Goal: Task Accomplishment & Management: Use online tool/utility

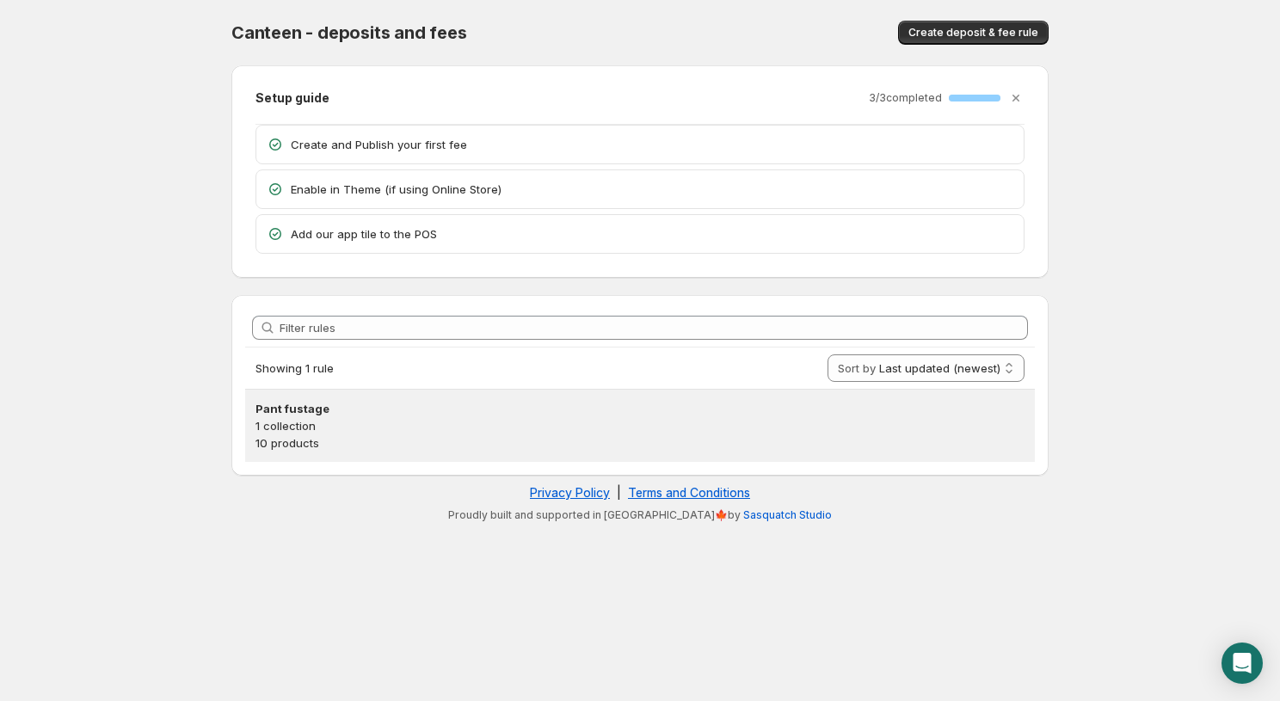
click at [379, 431] on p "1 collection" at bounding box center [640, 425] width 769 height 17
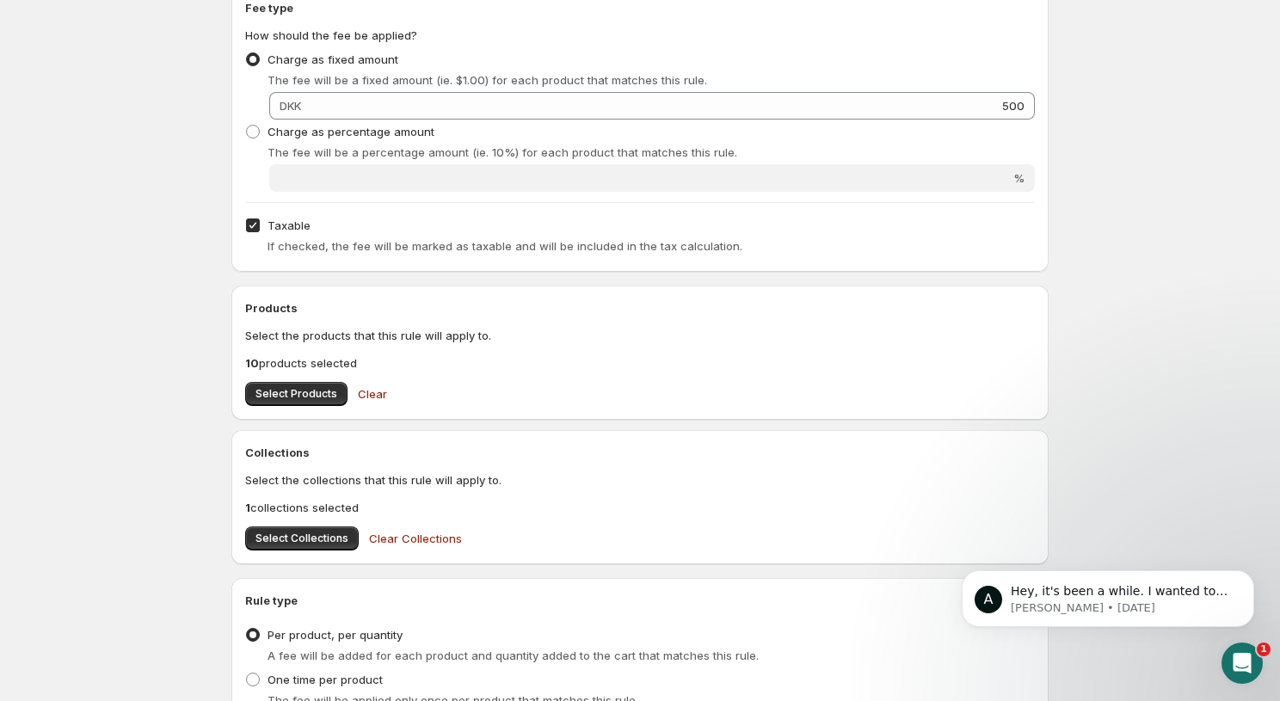
scroll to position [293, 0]
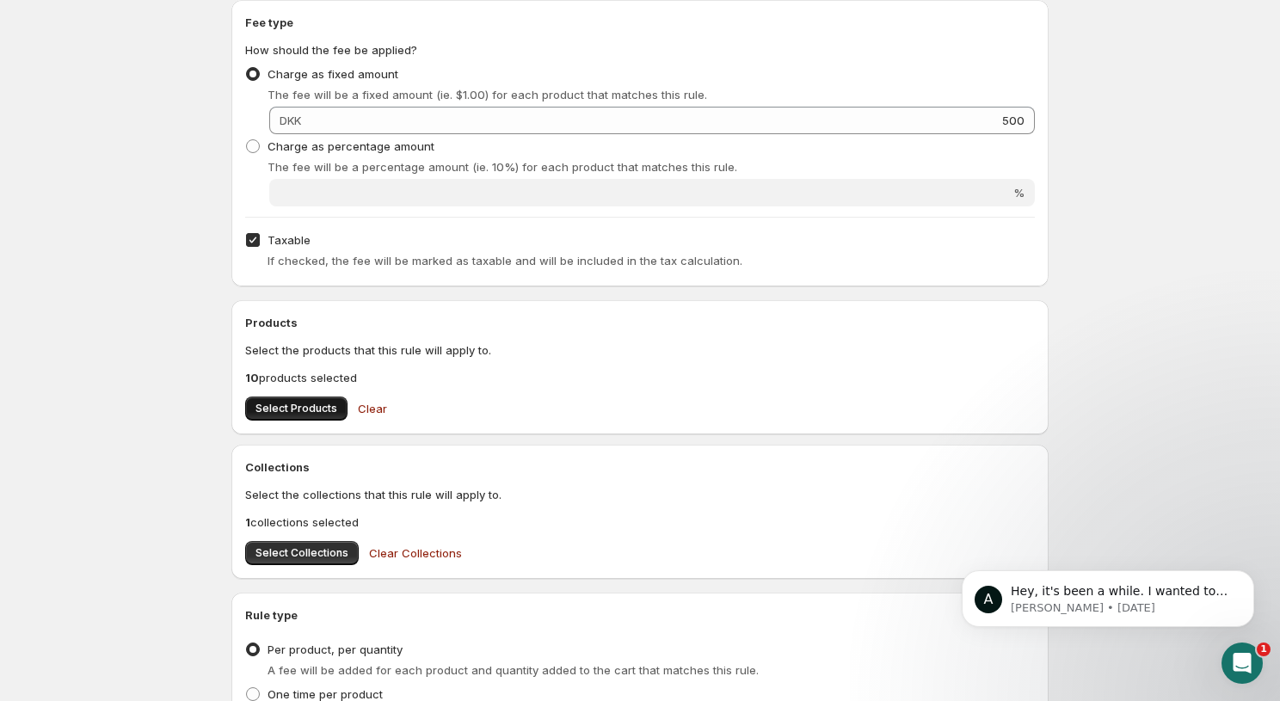
click at [276, 409] on span "Select Products" at bounding box center [297, 409] width 82 height 14
click at [1236, 644] on div "Open Intercom Messenger" at bounding box center [1239, 660] width 57 height 57
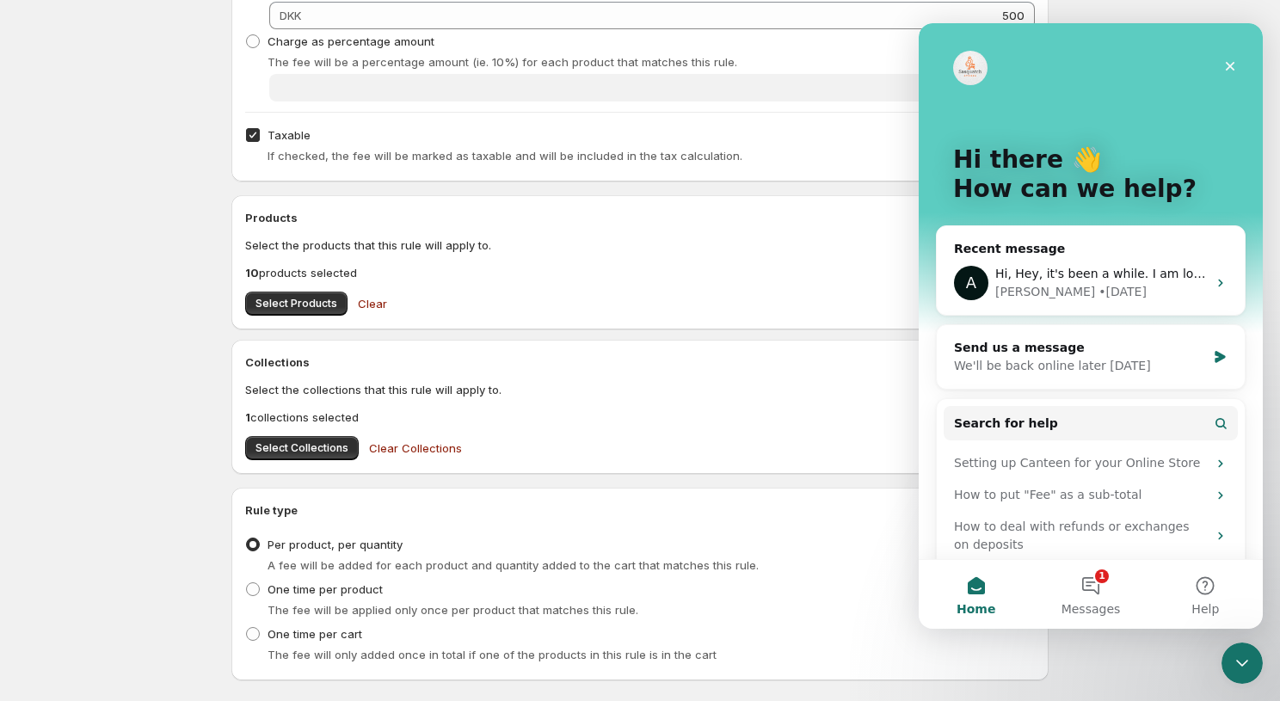
scroll to position [497, 0]
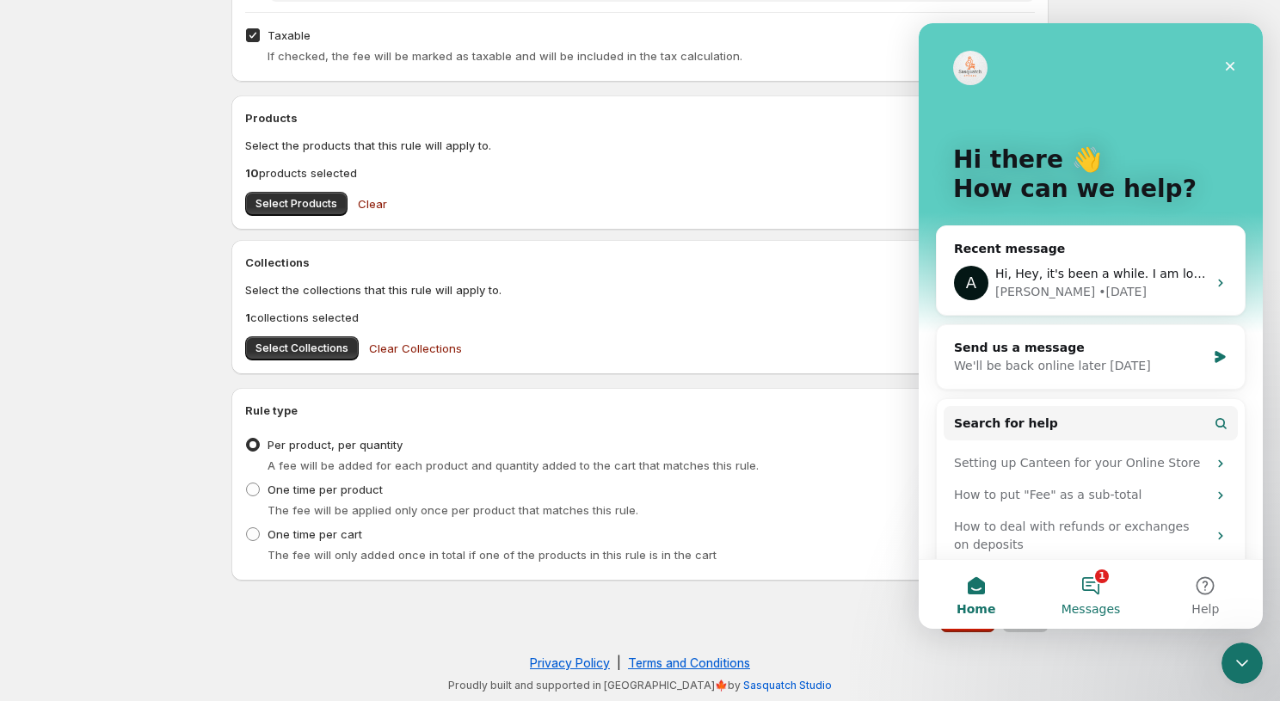
click at [1098, 600] on button "1 Messages" at bounding box center [1090, 594] width 114 height 69
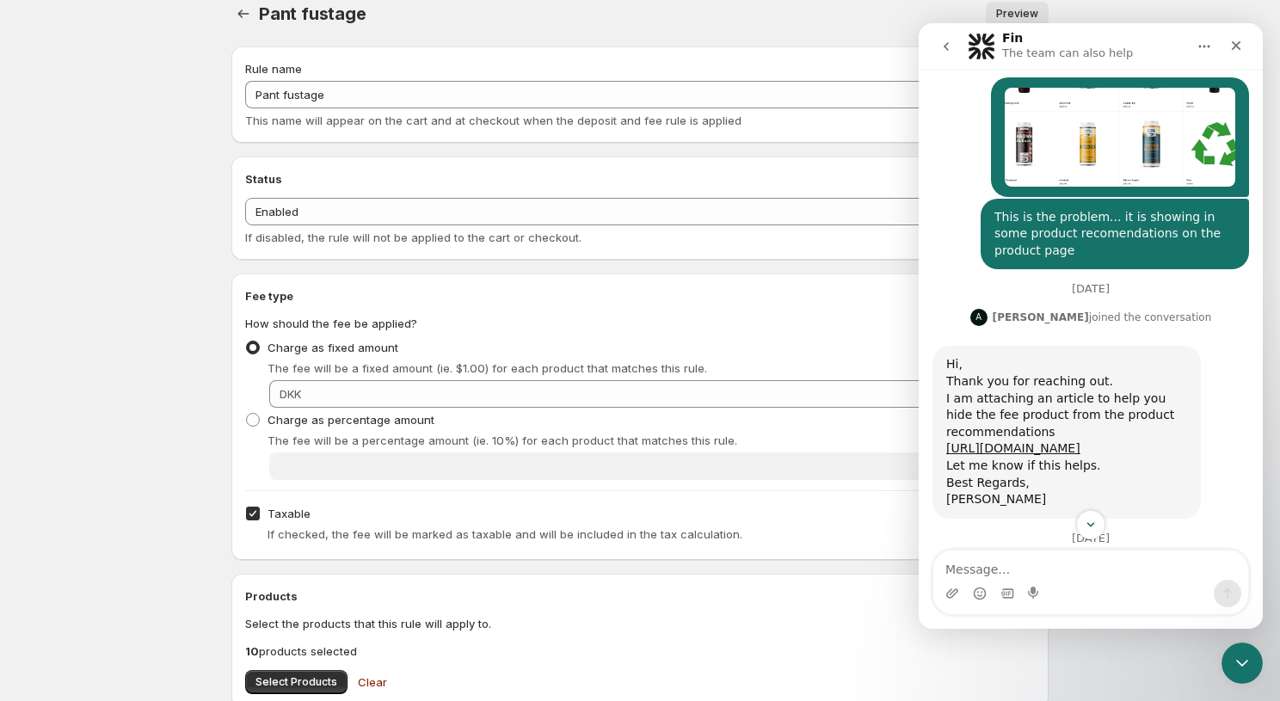
scroll to position [258, 0]
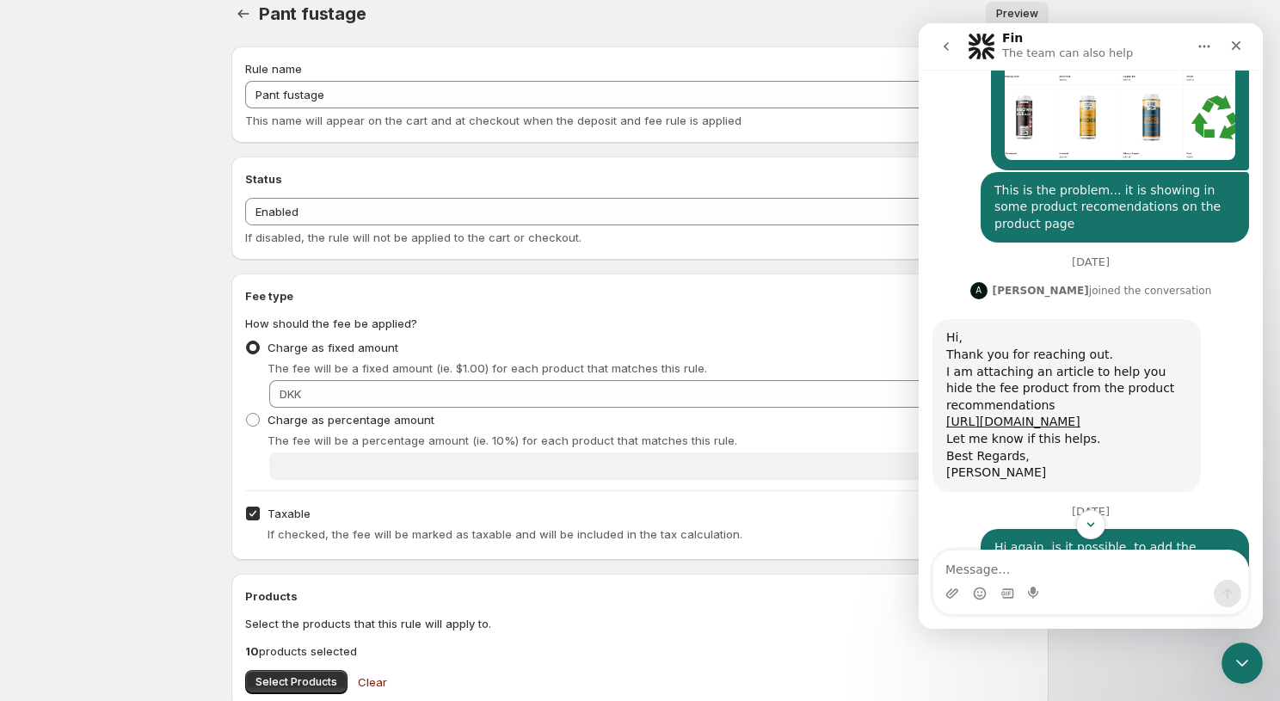
click at [944, 56] on button "go back" at bounding box center [946, 46] width 33 height 33
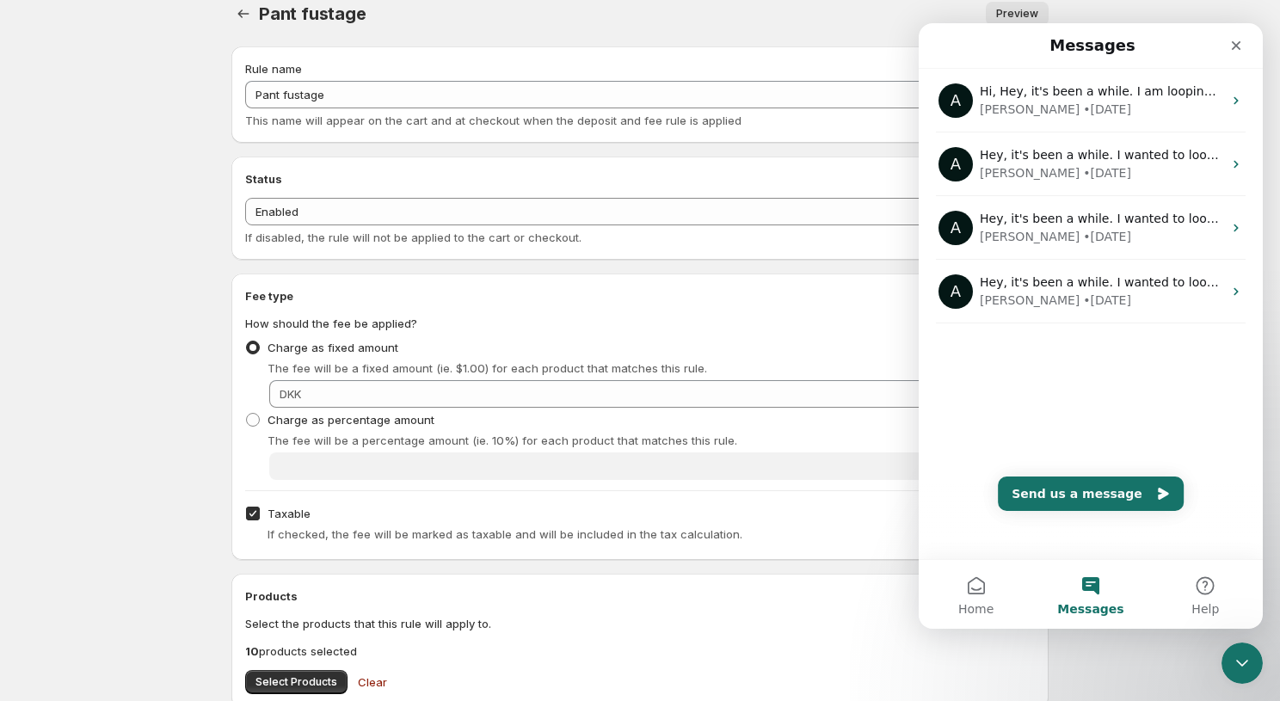
scroll to position [0, 0]
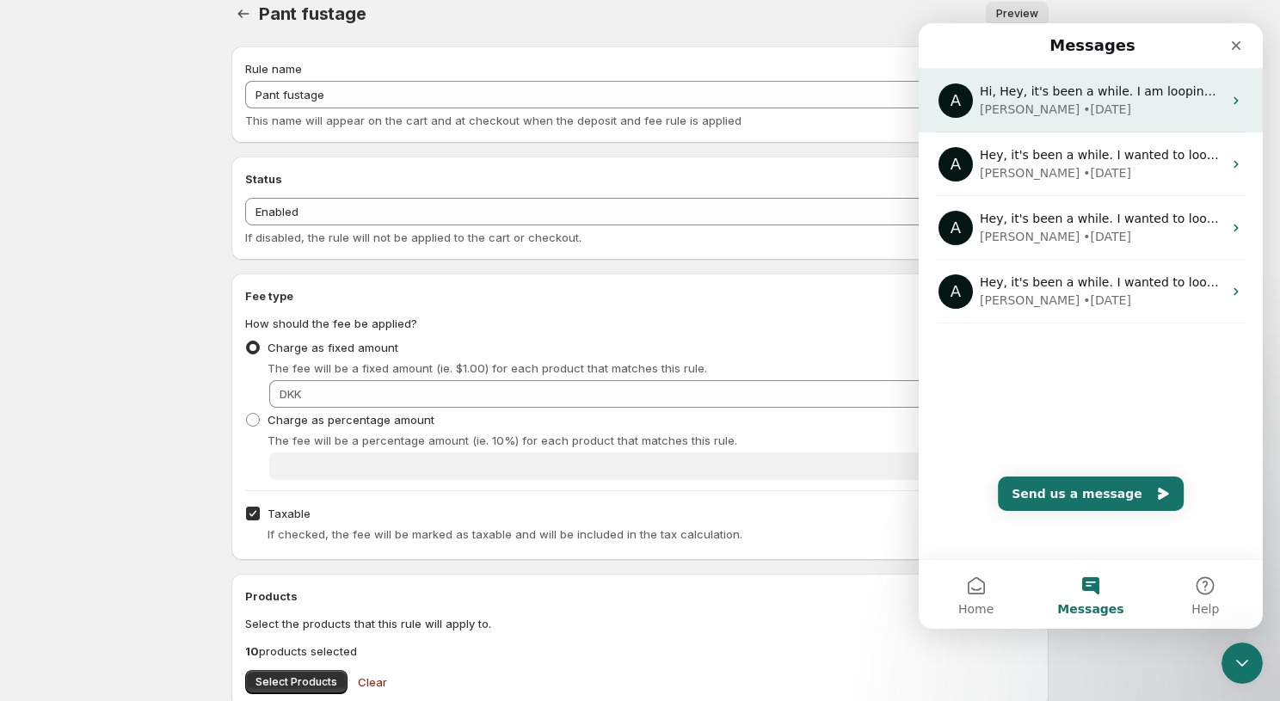
click at [1030, 99] on div "Hi, Hey, it's been a while. I am looping back to see if you are still having is…" at bounding box center [1101, 92] width 243 height 18
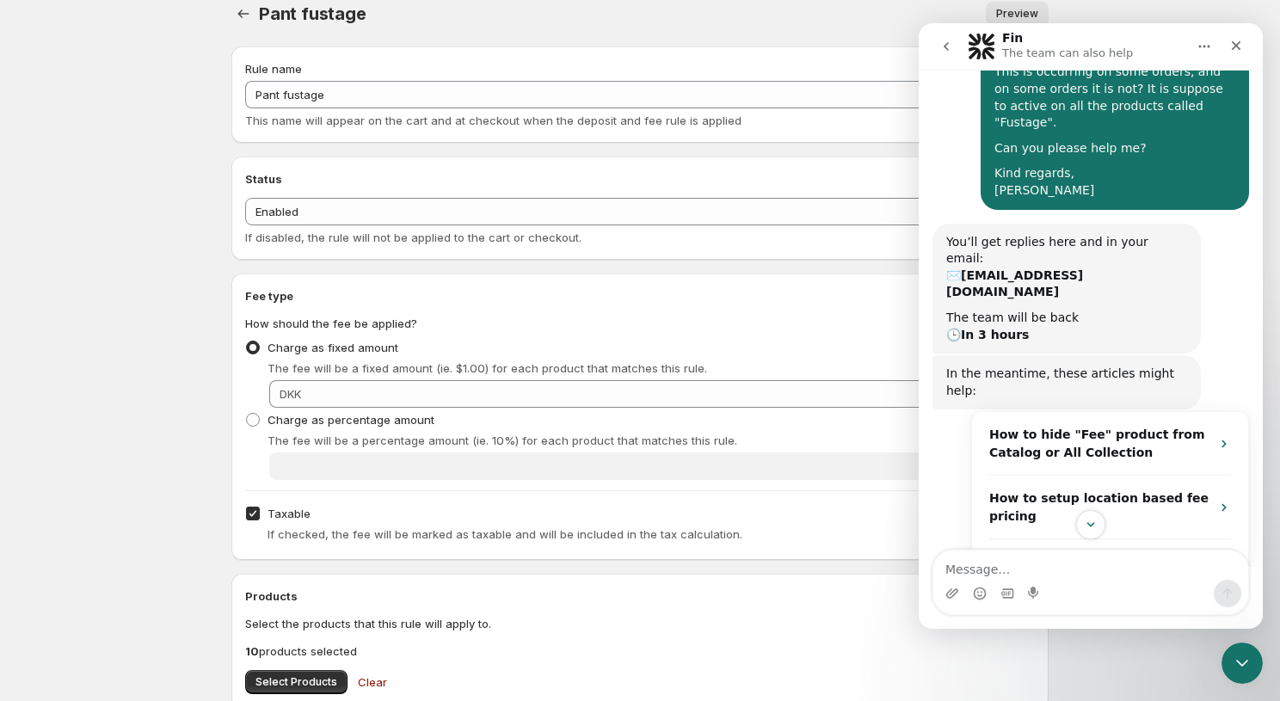
scroll to position [856, 0]
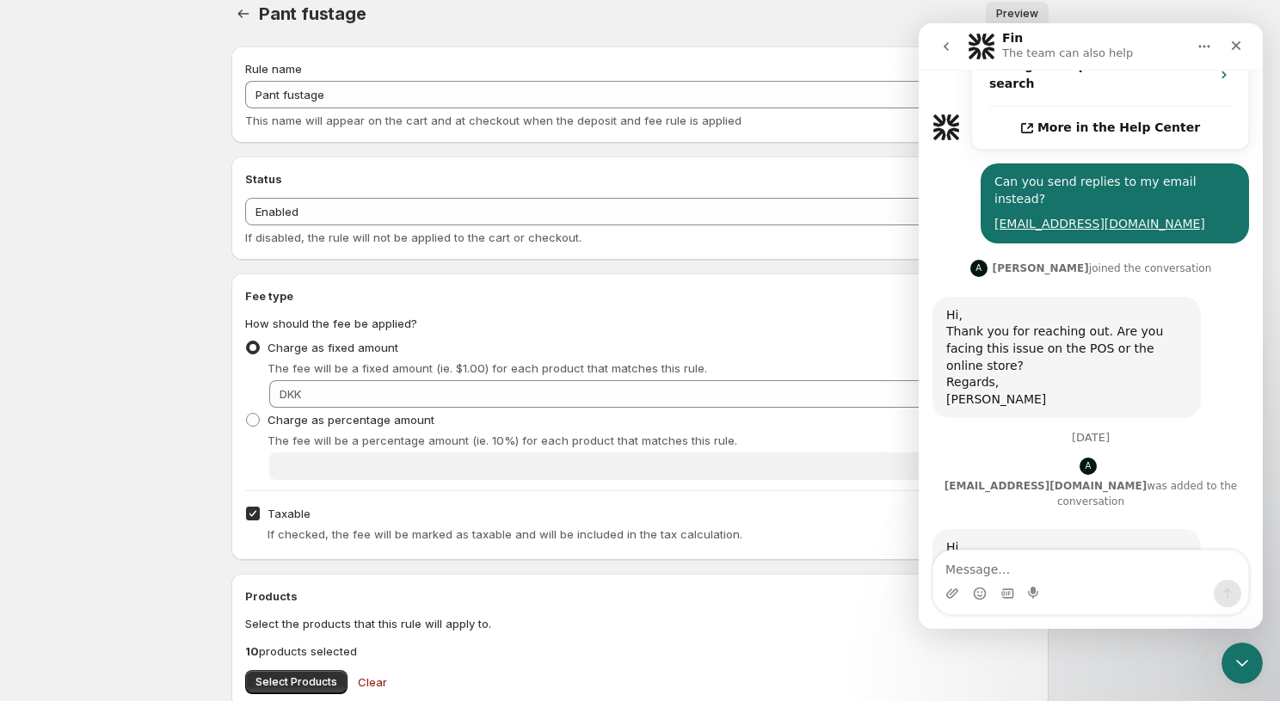
click at [153, 262] on body "Home Help Pant fustage. This page is ready Pant fustage Preview More actions Pr…" at bounding box center [640, 331] width 1280 height 701
click at [1240, 670] on icon "Close Intercom Messenger" at bounding box center [1239, 660] width 21 height 21
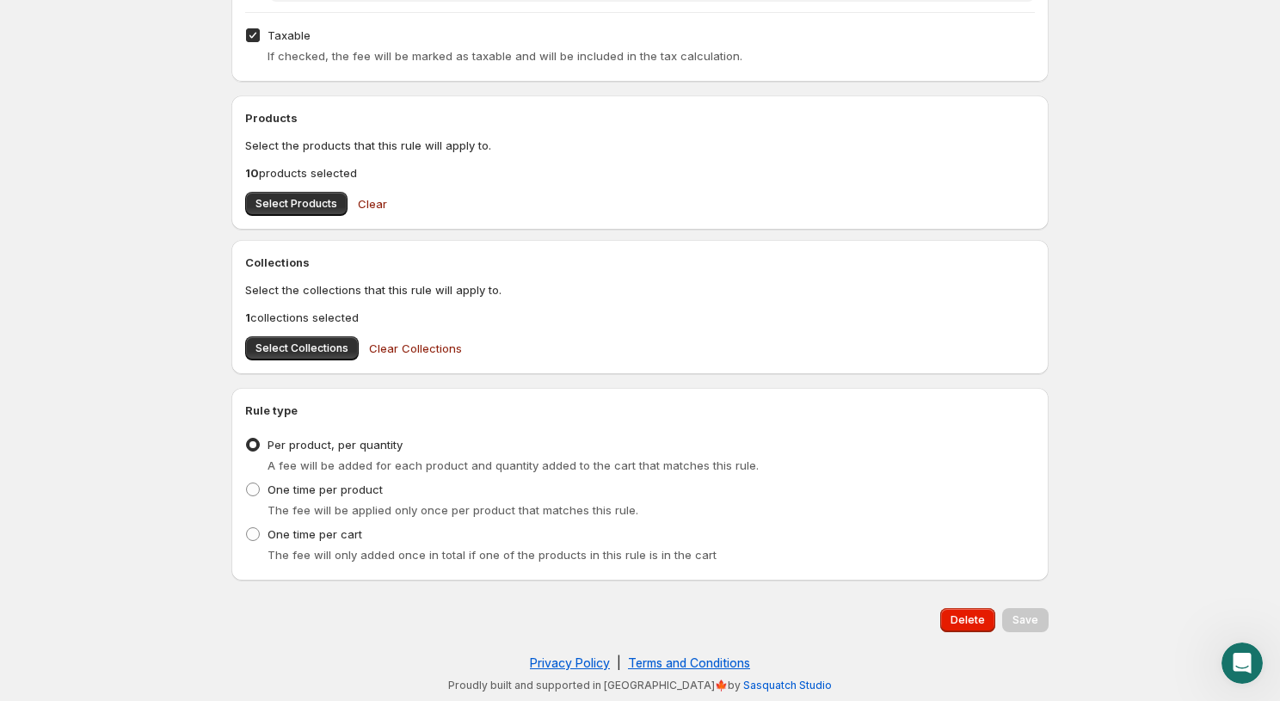
scroll to position [0, 0]
